Goal: Navigation & Orientation: Find specific page/section

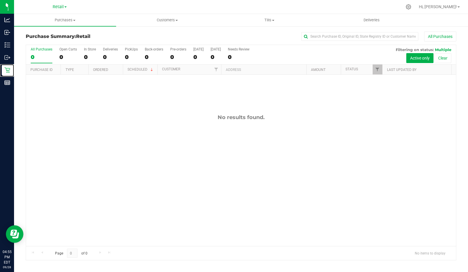
click at [9, 68] on icon at bounding box center [7, 71] width 6 height 6
click at [0, 0] on p "Retail" at bounding box center [0, 0] width 0 height 0
click at [14, 87] on div "Reports" at bounding box center [8, 83] width 12 height 12
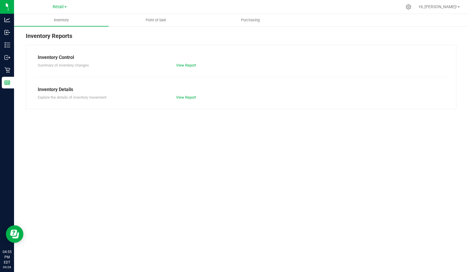
click at [89, 161] on div "Inventory Point of Sale Purchasing Inventory Reports Inventory Control Summary …" at bounding box center [241, 143] width 454 height 258
click at [11, 65] on div "Retail" at bounding box center [8, 70] width 12 height 12
